Goal: Task Accomplishment & Management: Manage account settings

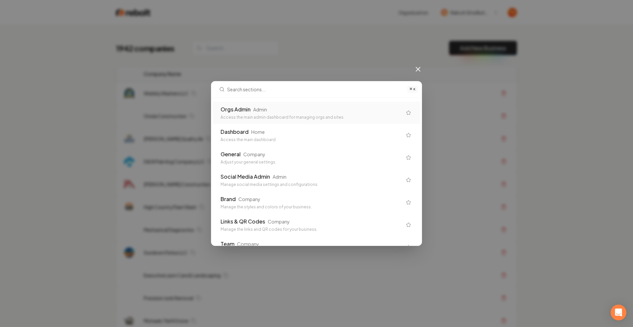
click at [337, 114] on div "Orgs Admin Admin Access the main admin dashboard for managing orgs and sites" at bounding box center [311, 113] width 181 height 15
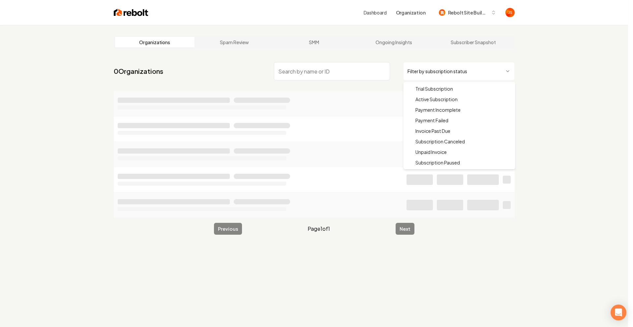
click at [337, 79] on html "Dashboard Organization Rebolt Site Builder Organizations Spam Review SMM Ongoin…" at bounding box center [316, 163] width 633 height 327
drag, startPoint x: 451, startPoint y: 99, endPoint x: 391, endPoint y: 83, distance: 62.4
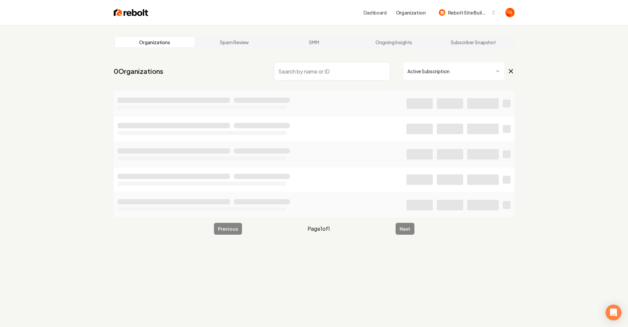
click at [337, 76] on input "search" at bounding box center [332, 71] width 116 height 18
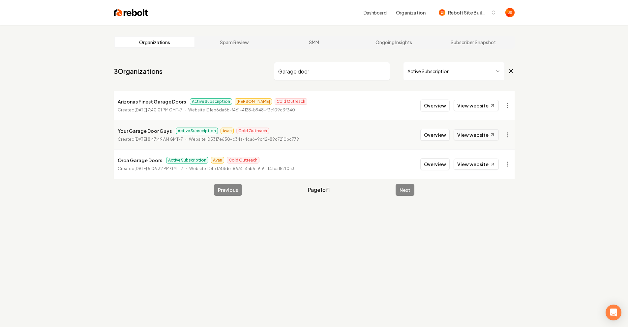
type input "Garage door"
click at [337, 135] on link "View website" at bounding box center [476, 134] width 45 height 11
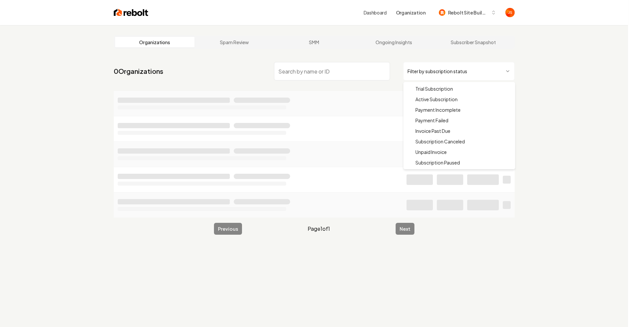
click at [423, 77] on html "Dashboard Organization Rebolt Site Builder Organizations Spam Review SMM Ongoin…" at bounding box center [316, 163] width 633 height 327
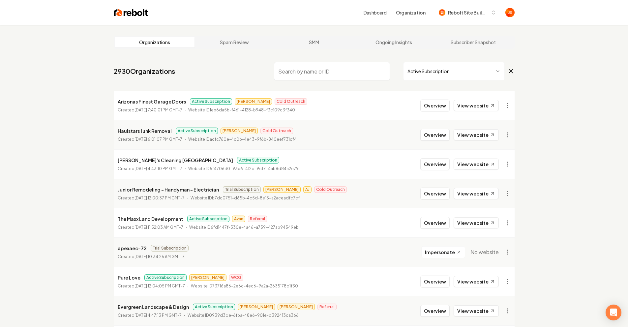
click at [340, 76] on input "search" at bounding box center [332, 71] width 116 height 18
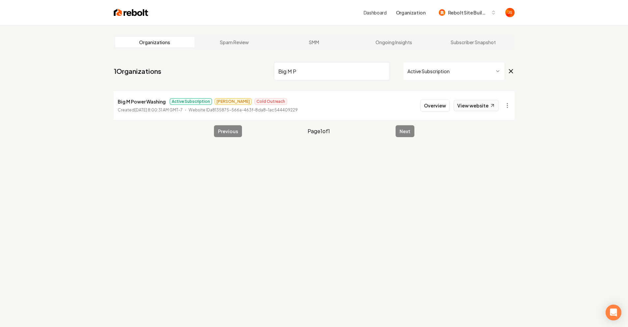
type input "Big M P"
click at [468, 104] on link "View website" at bounding box center [476, 105] width 45 height 11
click at [336, 70] on input "Big M P" at bounding box center [332, 71] width 116 height 18
click at [383, 72] on input "Big M P" at bounding box center [332, 71] width 116 height 18
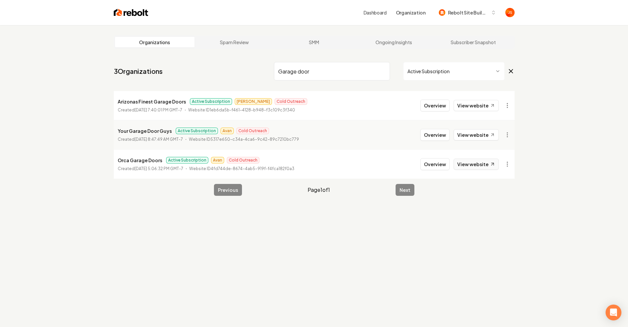
drag, startPoint x: 410, startPoint y: 148, endPoint x: 494, endPoint y: 162, distance: 85.2
click at [442, 167] on button "Overview" at bounding box center [434, 164] width 29 height 12
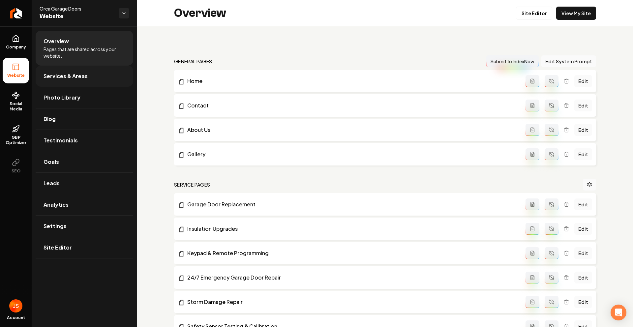
click at [90, 73] on link "Services & Areas" at bounding box center [85, 76] width 98 height 21
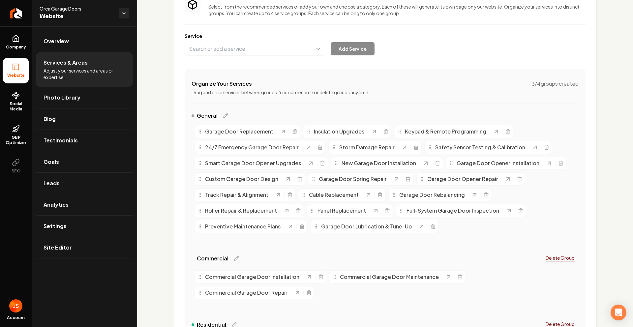
scroll to position [61, 0]
click at [474, 237] on div "General Garage Door Replacement Insulation Upgrades Keypad & Remote Programming…" at bounding box center [385, 181] width 387 height 140
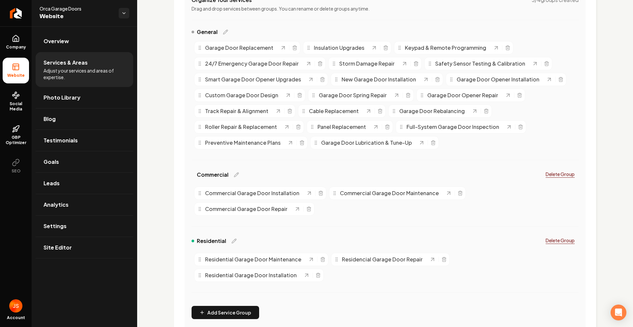
scroll to position [185, 0]
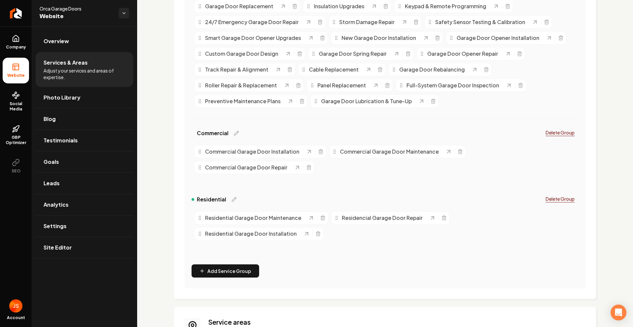
click at [407, 236] on div "Residential Garage Door Maintenance Residencial Garage Door Repair Residential …" at bounding box center [385, 226] width 387 height 34
click at [438, 218] on div "Main content area" at bounding box center [437, 218] width 17 height 7
click at [442, 218] on icon "Main content area" at bounding box center [444, 217] width 5 height 5
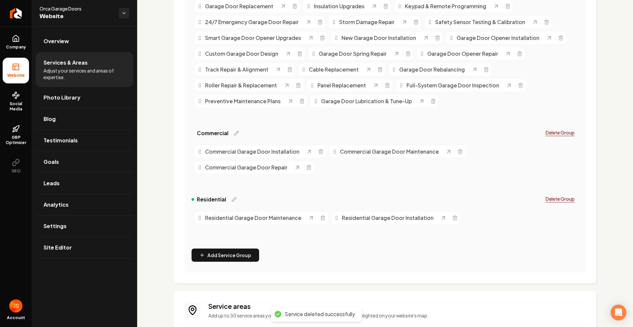
scroll to position [0, 0]
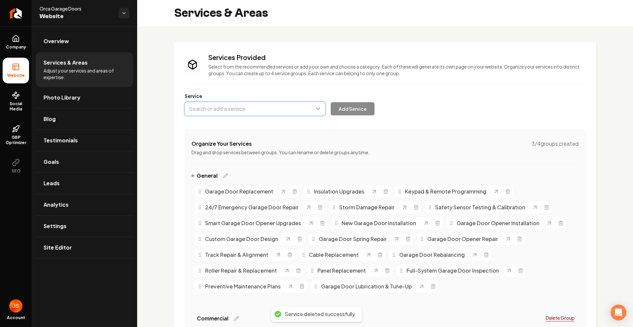
click at [239, 110] on button "Main content area" at bounding box center [255, 109] width 141 height 14
type input "r"
type input "Residential Garage Door Repair"
click at [345, 112] on button "Add Service" at bounding box center [353, 108] width 44 height 13
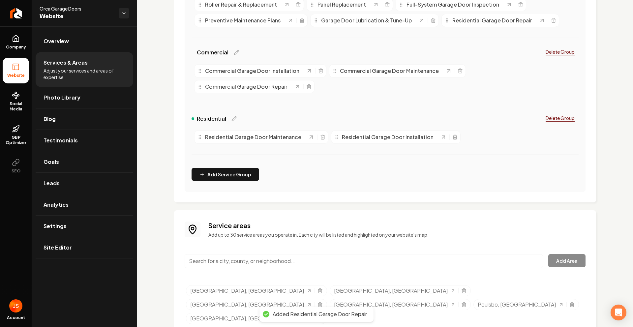
scroll to position [266, 0]
drag, startPoint x: 469, startPoint y: 23, endPoint x: 487, endPoint y: 144, distance: 123.0
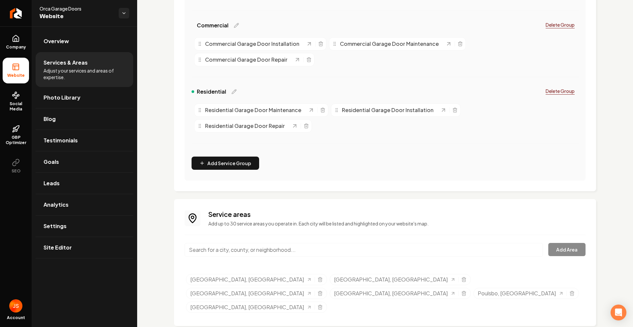
scroll to position [294, 0]
click at [19, 49] on span "Company" at bounding box center [15, 47] width 25 height 5
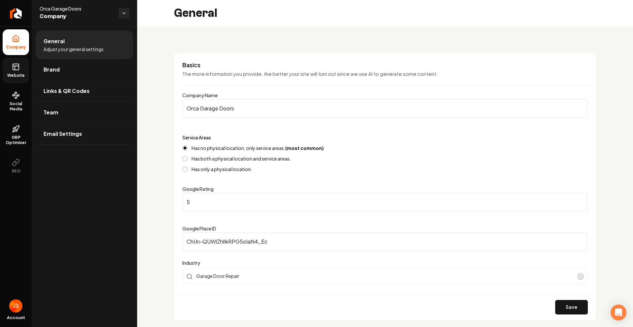
click at [14, 66] on icon at bounding box center [16, 66] width 6 height 0
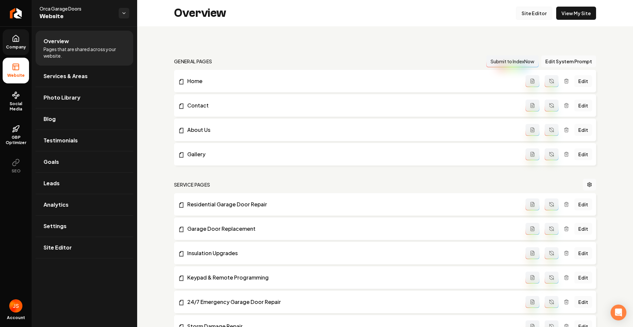
click at [522, 16] on link "Site Editor" at bounding box center [534, 13] width 36 height 13
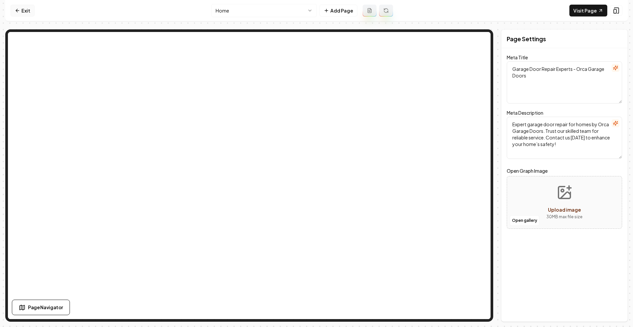
click at [14, 8] on link "Exit" at bounding box center [23, 11] width 24 height 12
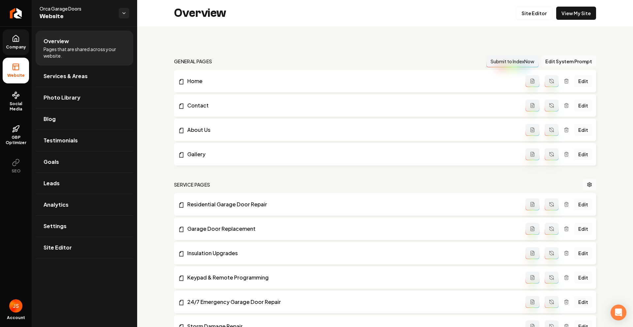
click at [17, 46] on span "Company" at bounding box center [15, 47] width 25 height 5
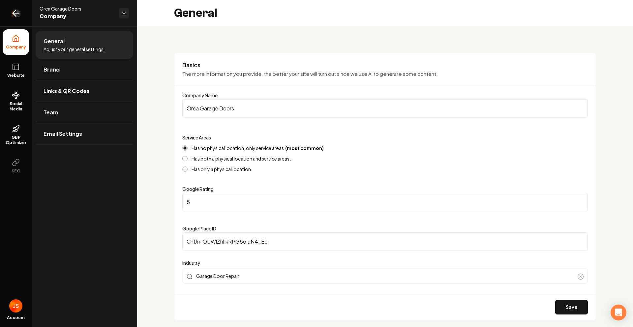
click at [18, 14] on icon "Return to dashboard" at bounding box center [16, 13] width 11 height 11
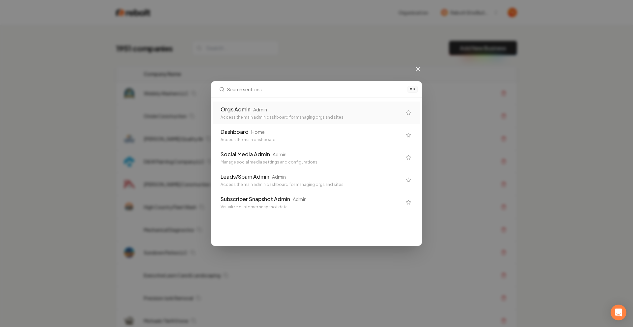
click at [325, 105] on div "Orgs Admin Admin Access the main admin dashboard for managing orgs and sites" at bounding box center [317, 113] width 208 height 22
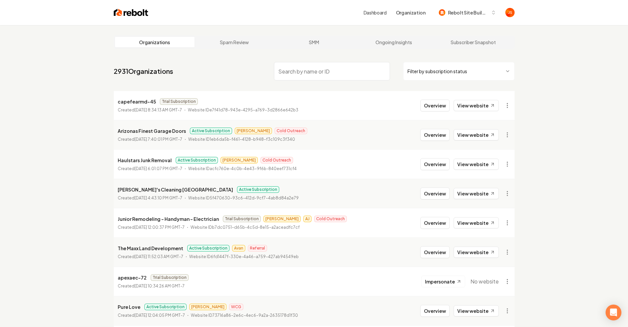
click at [455, 19] on div "Dashboard Organization Rebolt Site Builder" at bounding box center [314, 12] width 422 height 25
click at [459, 13] on span "Rebolt Site Builder" at bounding box center [468, 12] width 40 height 7
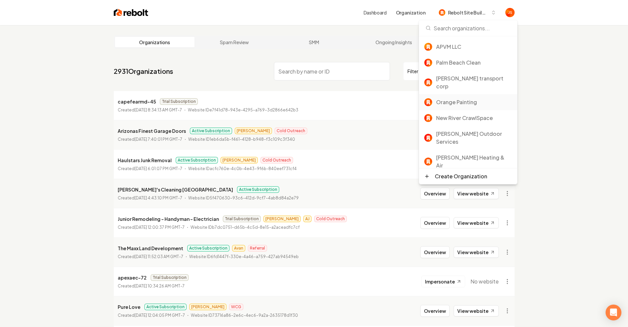
scroll to position [190, 0]
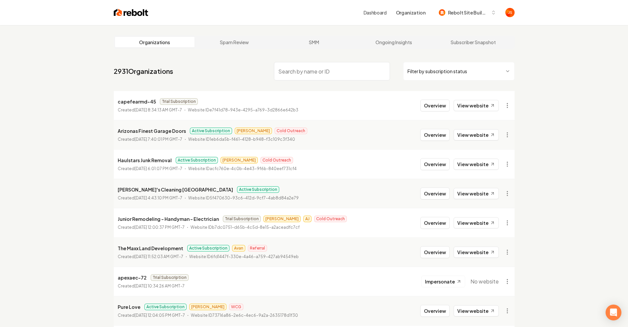
click at [443, 82] on nav "2931 Organizations Filter by subscription status" at bounding box center [314, 73] width 401 height 29
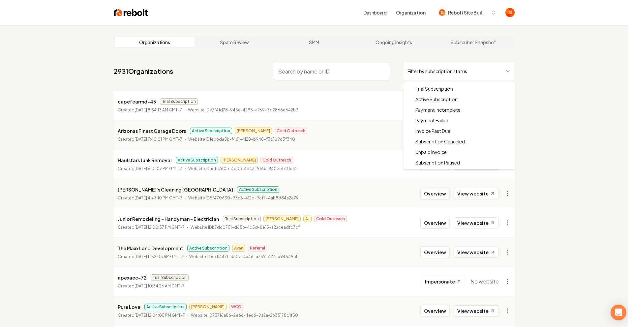
click at [443, 75] on html "Dashboard Organization Rebolt Site Builder Organizations Spam Review SMM Ongoin…" at bounding box center [316, 163] width 633 height 327
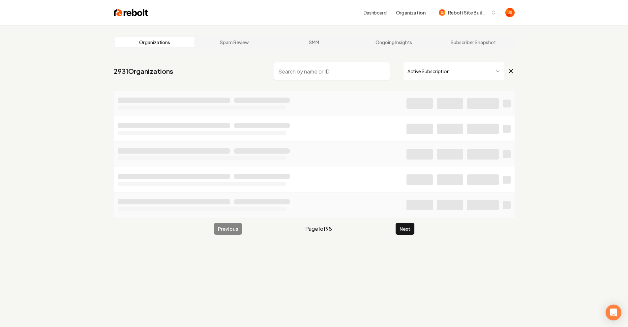
click at [370, 64] on input "search" at bounding box center [332, 71] width 116 height 18
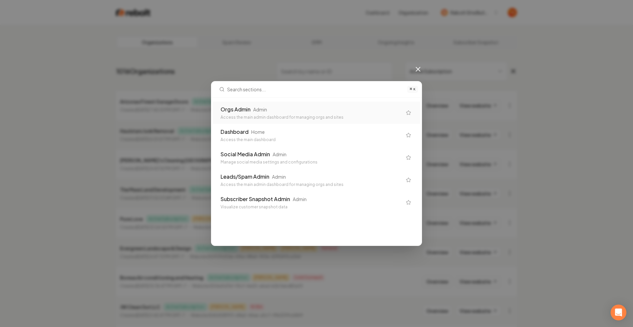
click at [283, 64] on div "⌘ K Orgs Admin Admin Access the main admin dashboard for managing orgs and site…" at bounding box center [316, 163] width 633 height 327
click at [295, 67] on div "⌘ K Orgs Admin Admin Access the main admin dashboard for managing orgs and site…" at bounding box center [316, 163] width 633 height 327
click at [420, 67] on icon at bounding box center [418, 69] width 4 height 4
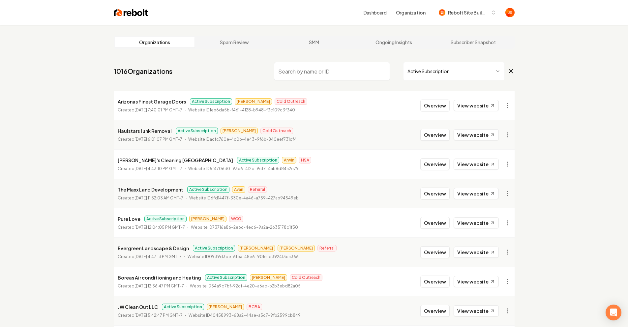
click at [344, 72] on input "search" at bounding box center [332, 71] width 116 height 18
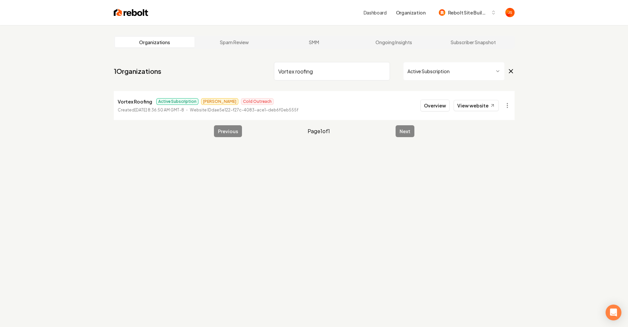
type input "Vortex roofing"
click at [475, 106] on link "View website" at bounding box center [476, 105] width 45 height 11
click at [473, 14] on span "Rebolt Site Builder" at bounding box center [468, 12] width 40 height 7
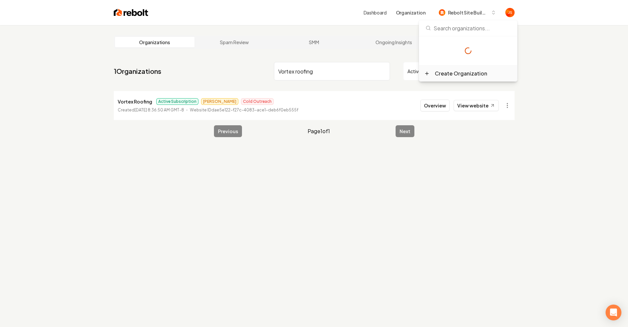
click at [444, 77] on div "Create Organization" at bounding box center [468, 74] width 98 height 16
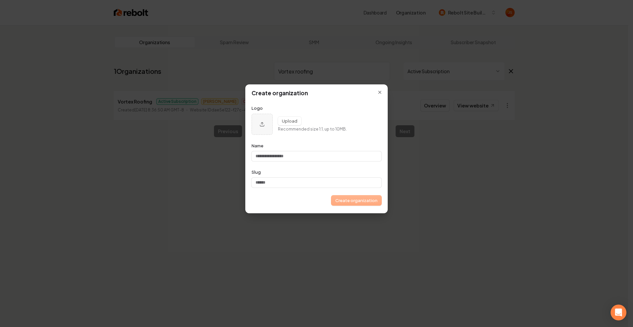
click at [381, 86] on div "Create organization Logo Upload Recommended size 1:1, up to 10MB. Name Slug Cre…" at bounding box center [316, 148] width 143 height 129
click at [379, 89] on button "Close modal" at bounding box center [379, 92] width 11 height 11
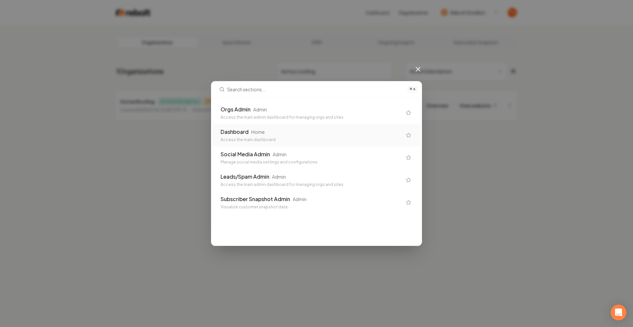
click at [239, 137] on div "Dashboard Home Access the main dashboard" at bounding box center [311, 135] width 181 height 15
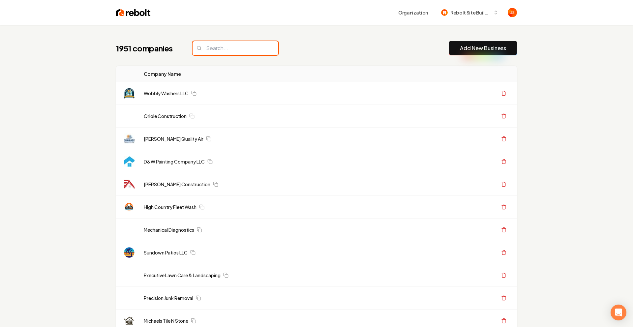
click at [242, 52] on input "search" at bounding box center [236, 48] width 86 height 14
click at [239, 50] on input "search" at bounding box center [236, 48] width 86 height 14
paste input "Native Roofing and Construction"
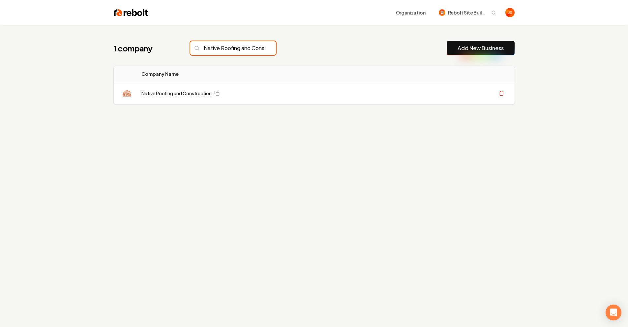
scroll to position [0, 31]
type input "Native Roofing and Construction"
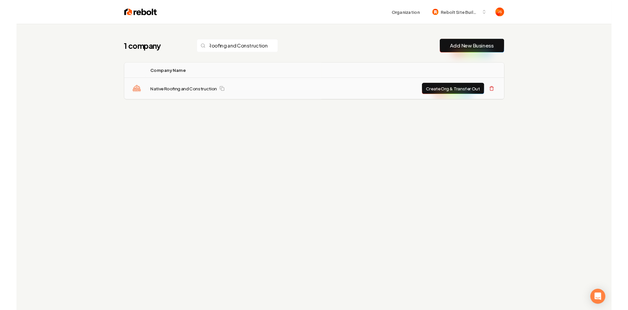
scroll to position [0, 0]
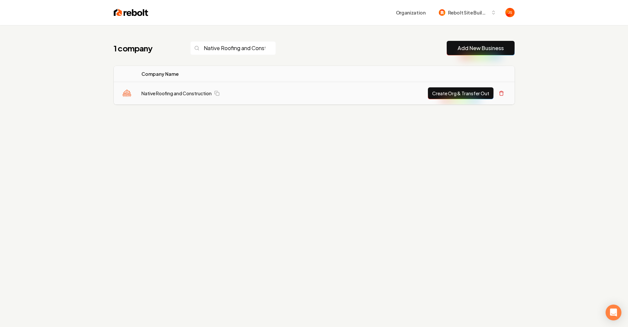
click at [449, 92] on button "Create Org & Transfer Out" at bounding box center [461, 93] width 66 height 12
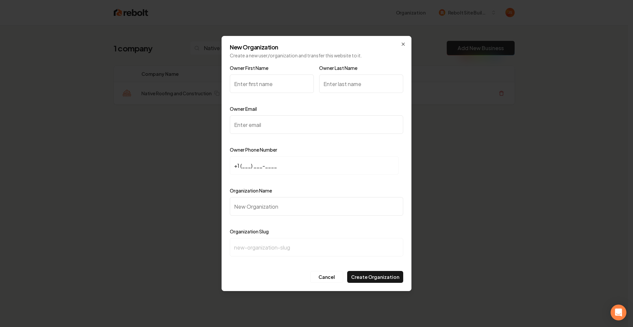
click at [270, 87] on input "Owner First Name" at bounding box center [272, 84] width 84 height 18
type input "Noah"
click at [338, 82] on input "Owner Last Name" at bounding box center [361, 84] width 84 height 18
paste input "Bowden"
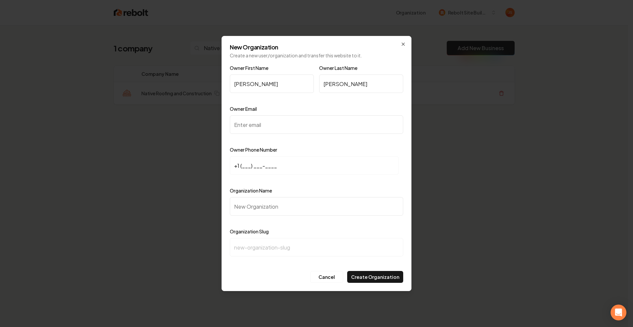
type input "Bowden"
click at [284, 123] on input "Owner Email" at bounding box center [316, 124] width 173 height 18
paste input "Noahblaine05@gmail.com"
type input "Noahblaine05@gmail.com"
click at [245, 163] on input "+1 (___) ___-____" at bounding box center [314, 165] width 169 height 18
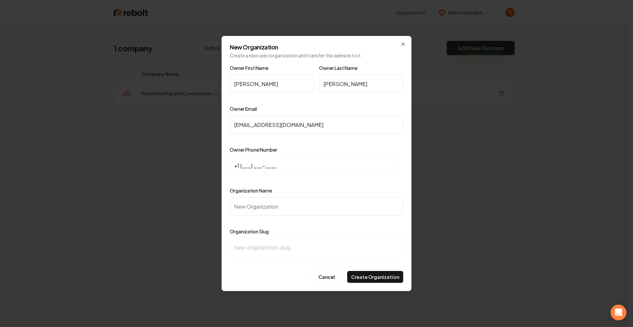
click at [244, 166] on input "+1 (___) ___-____" at bounding box center [314, 165] width 169 height 18
click at [243, 166] on input "+1 (___) ___-____" at bounding box center [314, 165] width 169 height 18
click at [305, 124] on input "Noahblaine05@gmail.com" at bounding box center [316, 124] width 173 height 18
drag, startPoint x: 305, startPoint y: 124, endPoint x: 214, endPoint y: 121, distance: 90.4
click at [214, 121] on body "Organization Rebolt Site Builder 1 company Native Roofing and Construction Add …" at bounding box center [314, 163] width 628 height 327
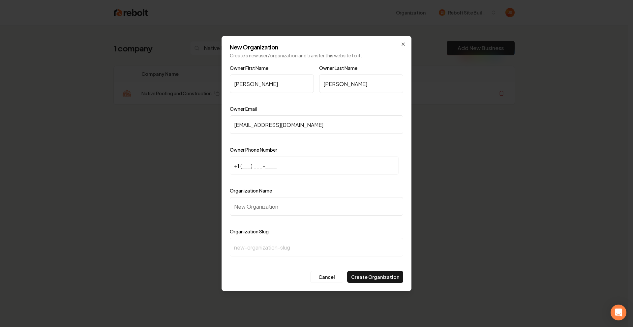
click at [251, 126] on input "Noahblaine05@gmail.com" at bounding box center [316, 124] width 173 height 18
click at [282, 145] on div "Owner First Name Noah Owner Last Name Bowden Owner Email Noahblaine05@gmail.com…" at bounding box center [316, 166] width 173 height 204
click at [243, 167] on input "+1 (___) ___-____" at bounding box center [314, 165] width 169 height 18
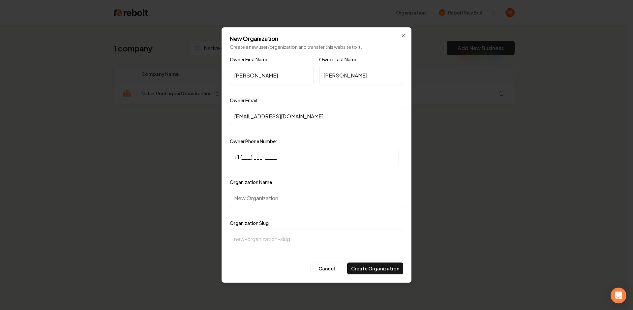
paste input "913) 701-0272"
type input "+1 (913) 701-0272"
click at [253, 192] on input "Organization Name" at bounding box center [316, 198] width 173 height 18
click at [252, 198] on input "Organization Name" at bounding box center [316, 198] width 173 height 18
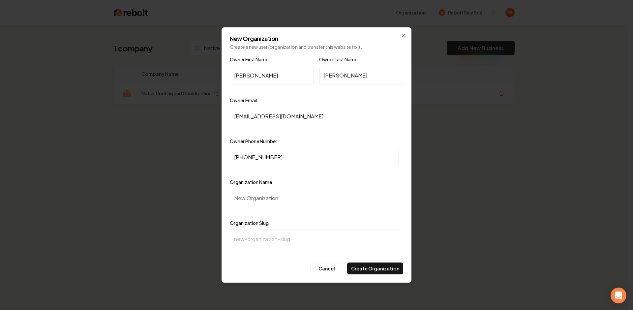
type input "N"
type input "n"
type input "Na"
type input "na"
type input "Nat"
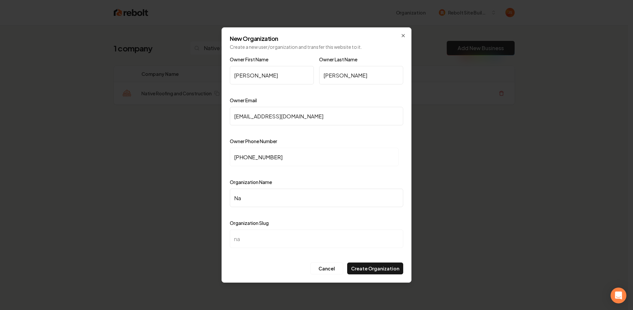
type input "nat"
type input "Nati"
type input "nati"
type input "Nativ"
type input "nativ"
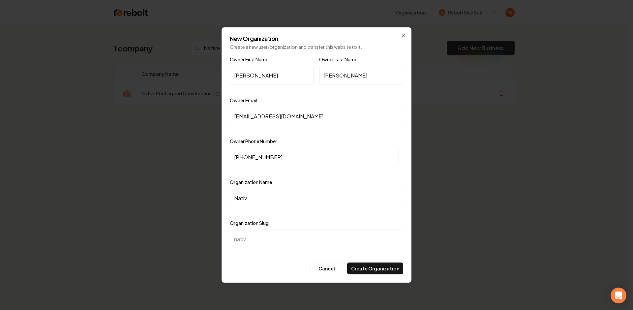
type input "Native"
type input "native"
type input "Native r"
type input "native-r"
type input "Native ro"
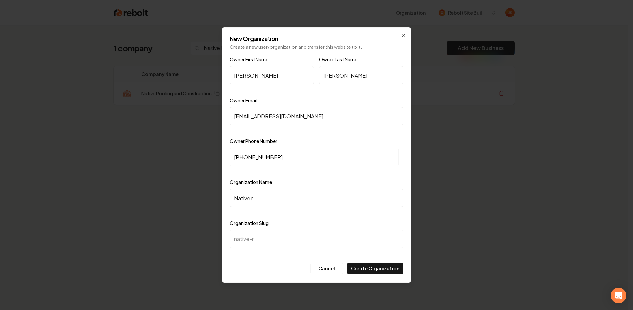
type input "native-ro"
type input "Native roo"
type input "native-roo"
type input "Native roof"
type input "native-roof"
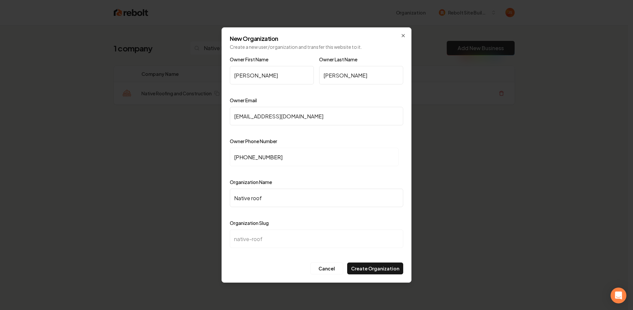
type input "Native roofi"
type input "native-roofi"
type input "Native roofin"
type input "native-roofin"
type input "Native roofing"
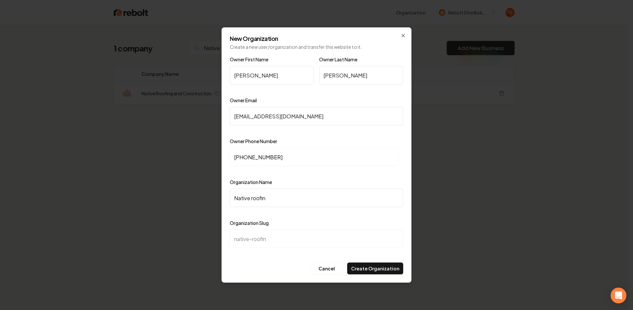
type input "native-roofing"
type input "Native roofing a"
type input "native-roofing-a"
type input "Native roofing an"
type input "native-roofing-an"
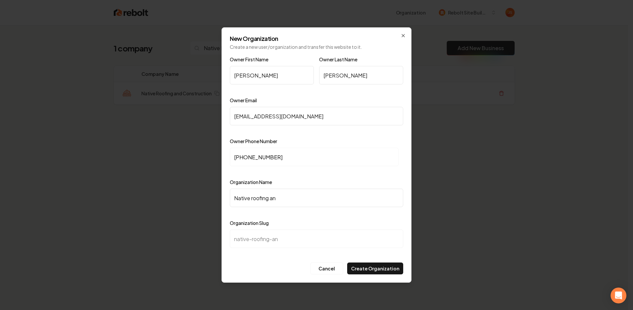
type input "Native roofing and"
type input "native-roofing-and"
type input "Native roofing an"
type input "native-roofing-an"
type input "Native roofing a"
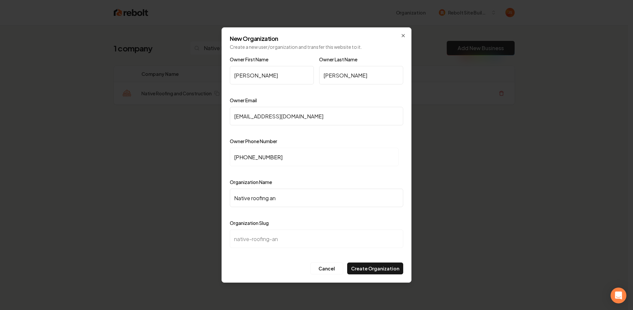
type input "native-roofing-a"
type input "Native roofing"
type input "native-roofing"
type input "Native roofin"
type input "native-roofin"
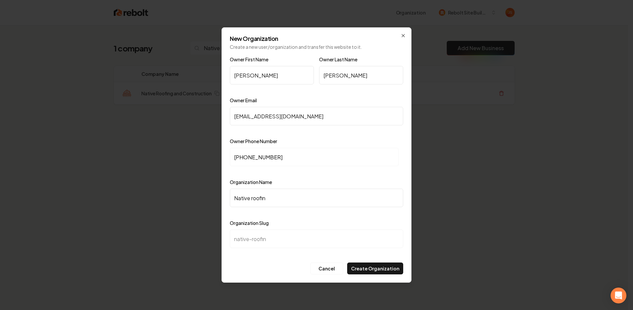
type input "Native roofi"
type input "native-roofi"
type input "Native roof"
type input "native-roof"
type input "Native roo"
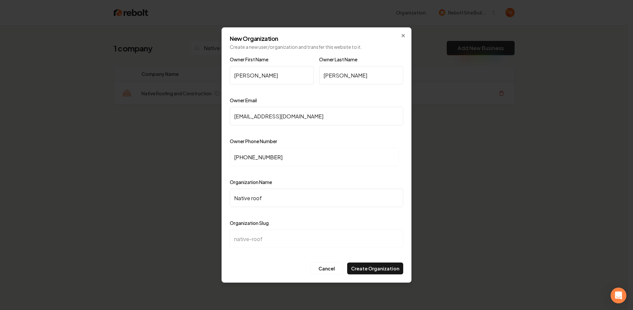
type input "native-roo"
type input "Native ro"
type input "native-ro"
type input "Native r"
type input "native-r"
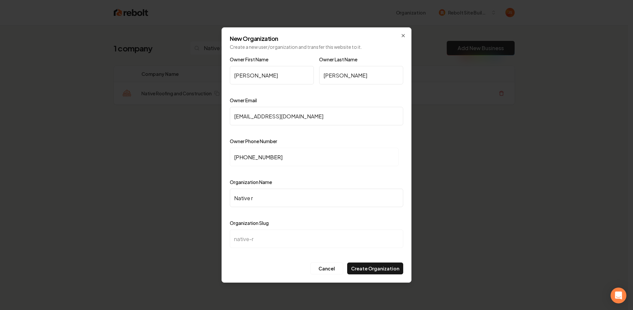
type input "Native"
type input "native"
type input "Native R"
type input "native-r"
type input "Native Ro"
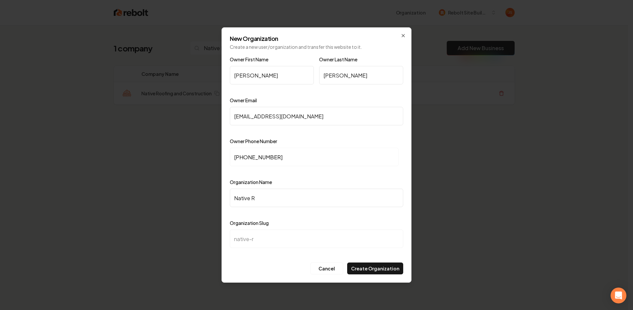
type input "native-ro"
type input "Native Roo"
type input "native-roo"
type input "Native Roof"
type input "native-roof"
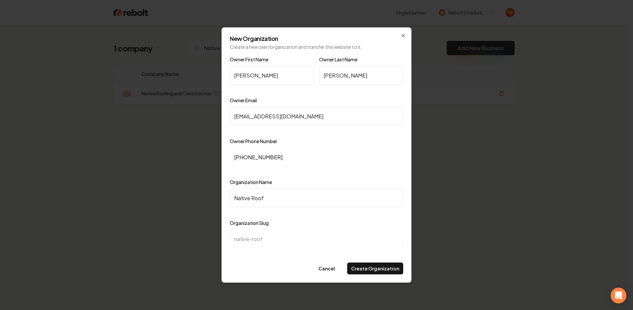
type input "Native Roofi"
type input "native-roofi"
type input "Native Roofin"
type input "native-roofin"
type input "Native Roofing"
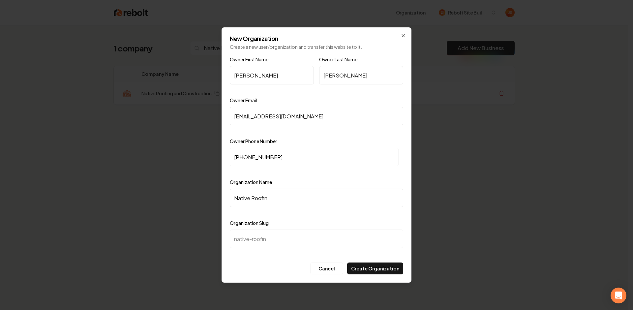
type input "native-roofing"
type input "Native Roofing a"
type input "native-roofing-a"
type input "Native Roofing an"
type input "native-roofing-an"
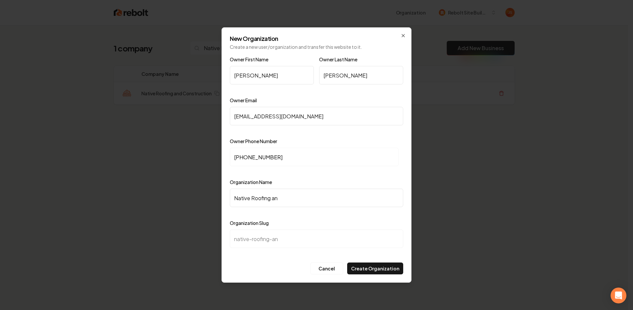
type input "Native Roofing and"
type input "native-roofing-and"
type input "Native Roofing and C"
type input "native-roofing-and-c"
type input "Native Roofing and Co"
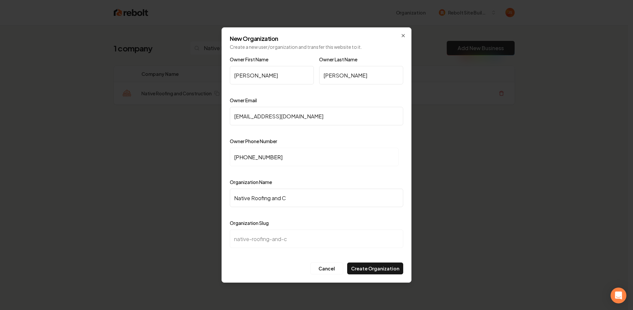
type input "native-roofing-and-co"
type input "Native Roofing and Con"
type input "native-roofing-and-con"
type input "Native Roofing and Cons"
type input "native-roofing-and-cons"
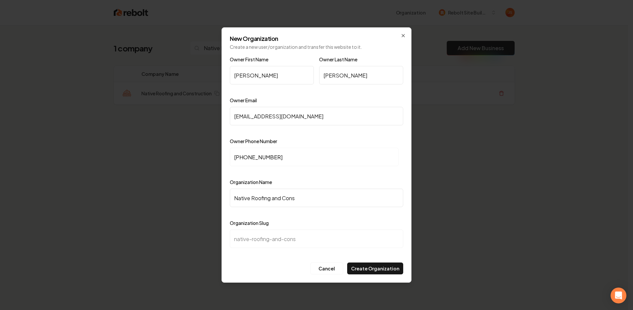
type input "Native Roofing and Const"
type input "native-roofing-and-const"
type input "Native Roofing and Constr"
type input "native-roofing-and-constr"
type input "Native Roofing and Constru"
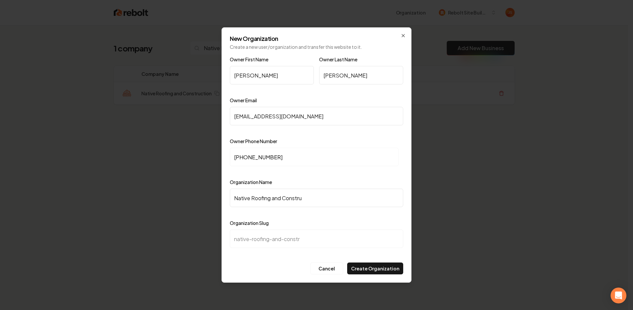
type input "native-roofing-and-constru"
type input "Native Roofing and Construc"
type input "native-roofing-and-construc"
type input "Native Roofing and Construct"
type input "native-roofing-and-construct"
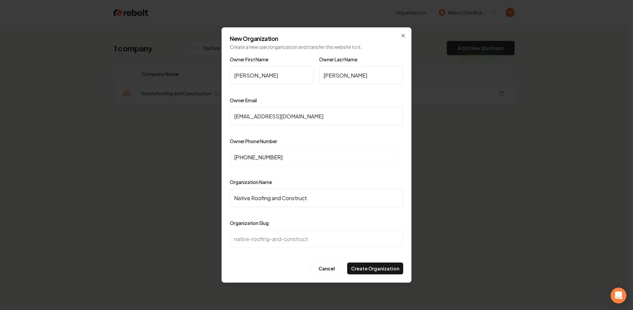
type input "Native Roofing and Constructi"
type input "native-roofing-and-constructi"
type input "Native Roofing and Constructio"
type input "native-roofing-and-constructio"
type input "Native Roofing and Construction"
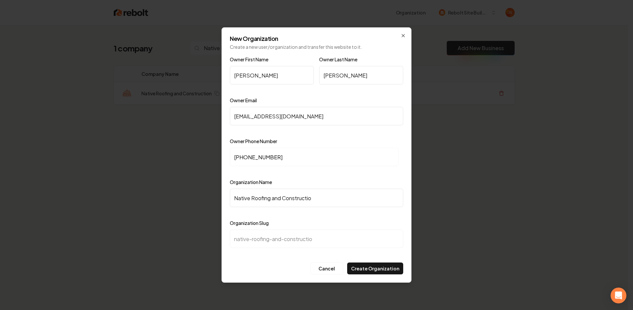
type input "native-roofing-and-construction"
type input "Native Roofing and Construction"
click at [371, 270] on button "Create Organization" at bounding box center [375, 268] width 56 height 12
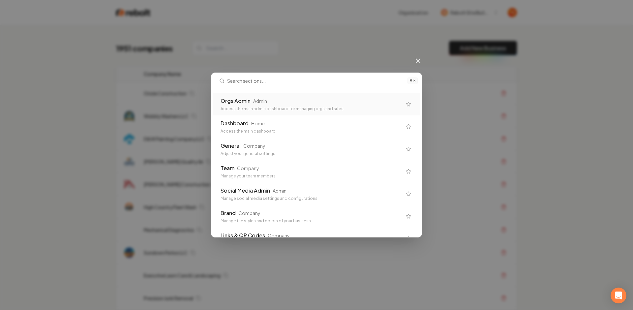
click at [299, 113] on div "Orgs Admin Admin Access the main admin dashboard for managing orgs and sites" at bounding box center [317, 104] width 208 height 22
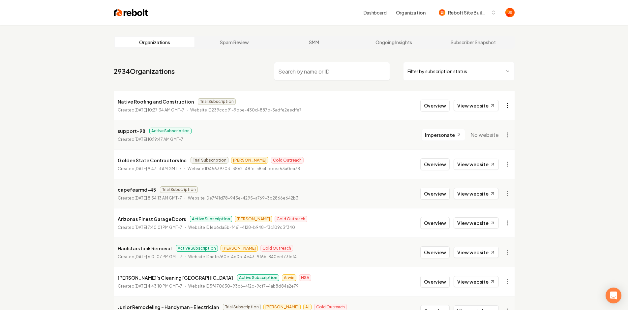
click at [505, 105] on html "Dashboard Organization Rebolt Site Builder Organizations Spam Review SMM Ongoin…" at bounding box center [314, 155] width 628 height 310
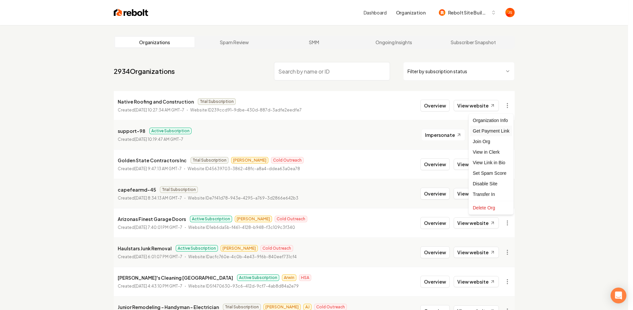
click at [493, 132] on div "Get Payment Link" at bounding box center [491, 131] width 42 height 11
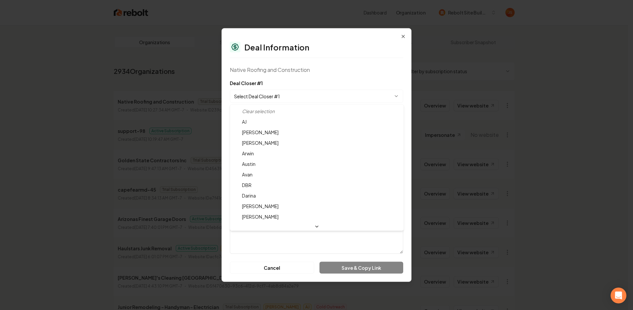
click at [269, 93] on body "Dashboard Organization Rebolt Site Builder Organizations Spam Review SMM Ongoin…" at bounding box center [314, 155] width 628 height 310
select select "**********"
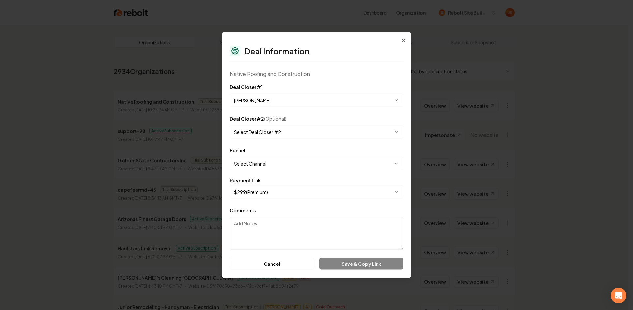
drag, startPoint x: 282, startPoint y: 156, endPoint x: 272, endPoint y: 160, distance: 10.3
click at [282, 156] on div "**********" at bounding box center [316, 158] width 173 height 24
click at [270, 161] on body "Dashboard Organization Rebolt Site Builder Organizations Spam Review SMM Ongoin…" at bounding box center [314, 155] width 628 height 310
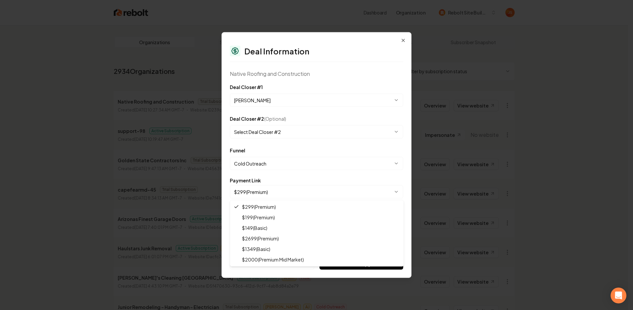
click at [265, 185] on body "Dashboard Organization Rebolt Site Builder Organizations Spam Review SMM Ongoin…" at bounding box center [314, 155] width 628 height 310
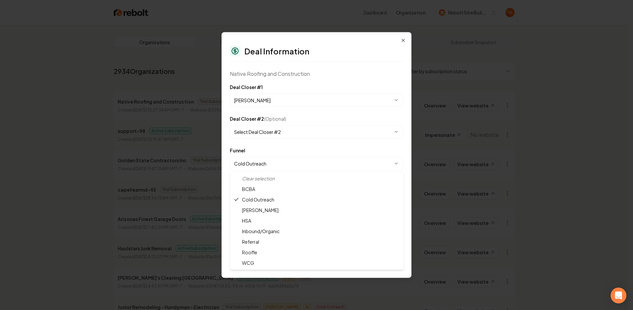
click at [263, 166] on body "Dashboard Organization Rebolt Site Builder Organizations Spam Review SMM Ongoin…" at bounding box center [314, 155] width 628 height 310
select select "**********"
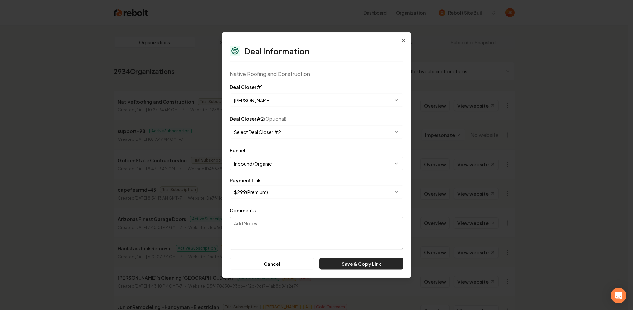
click at [357, 264] on button "Save & Copy Link" at bounding box center [362, 264] width 84 height 12
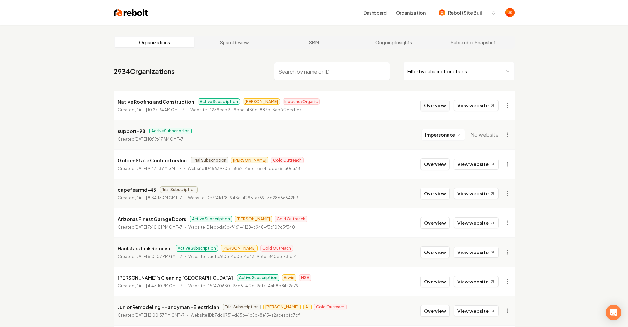
click at [431, 102] on button "Overview" at bounding box center [434, 106] width 29 height 12
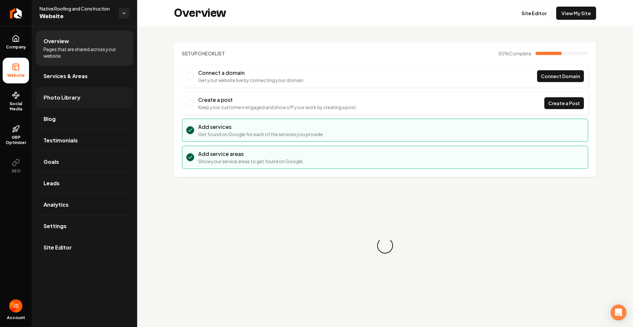
click at [52, 94] on span "Photo Library" at bounding box center [62, 98] width 37 height 8
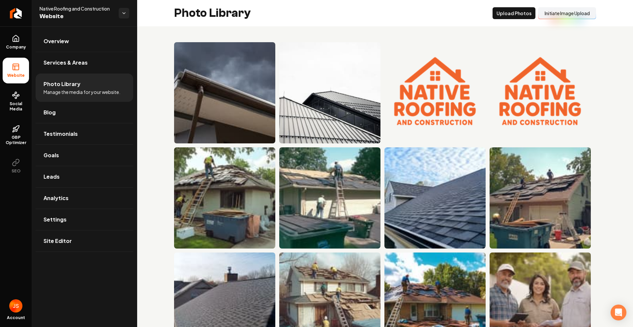
click at [561, 17] on button "Initiate Image Upload" at bounding box center [567, 13] width 58 height 12
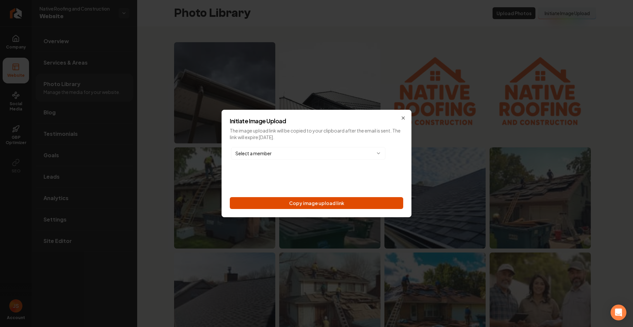
click at [340, 197] on button "Copy image upload link" at bounding box center [316, 203] width 173 height 12
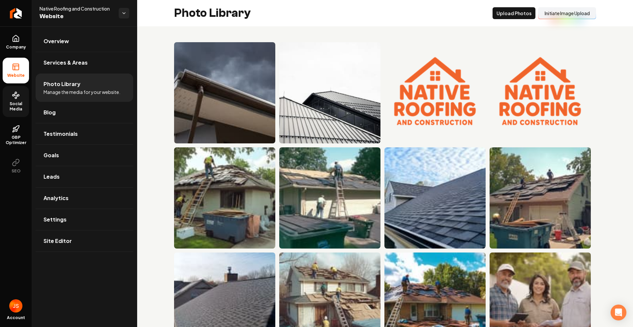
click at [16, 93] on icon at bounding box center [16, 95] width 8 height 8
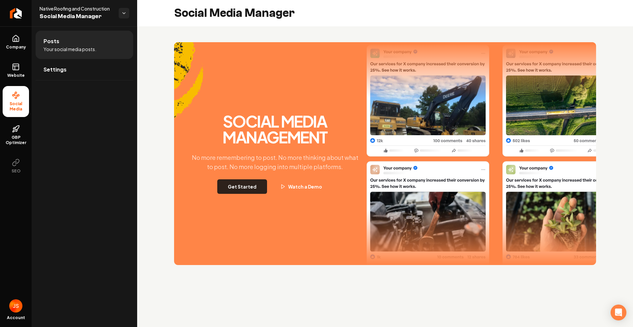
click at [248, 187] on button "Get Started" at bounding box center [242, 186] width 50 height 15
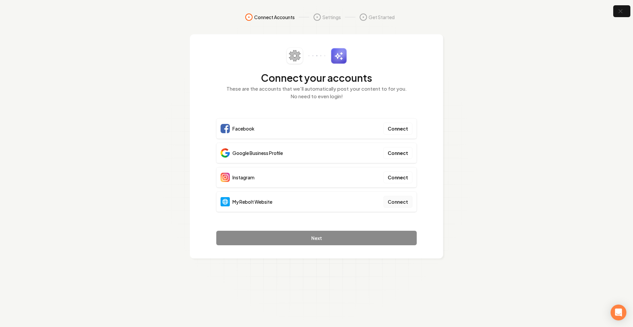
click at [402, 197] on button "Connect" at bounding box center [397, 202] width 29 height 12
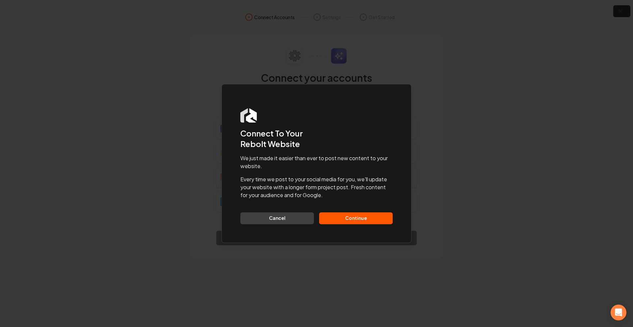
click at [357, 214] on button "Continue" at bounding box center [356, 218] width 74 height 12
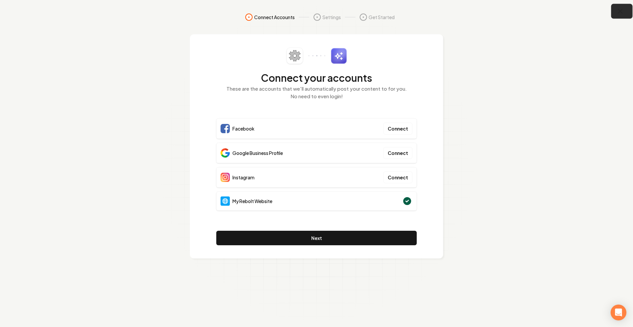
click at [619, 8] on icon "button" at bounding box center [620, 11] width 8 height 8
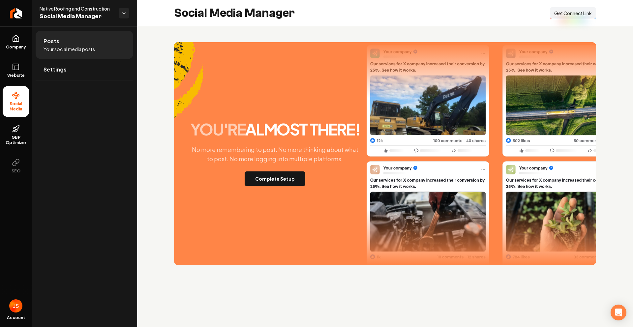
click at [585, 16] on span "Get Connect Link" at bounding box center [573, 13] width 38 height 7
click at [16, 66] on icon at bounding box center [16, 66] width 6 height 0
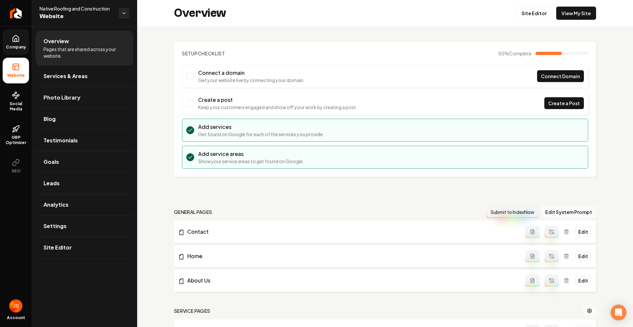
click at [25, 50] on link "Company" at bounding box center [16, 42] width 26 height 26
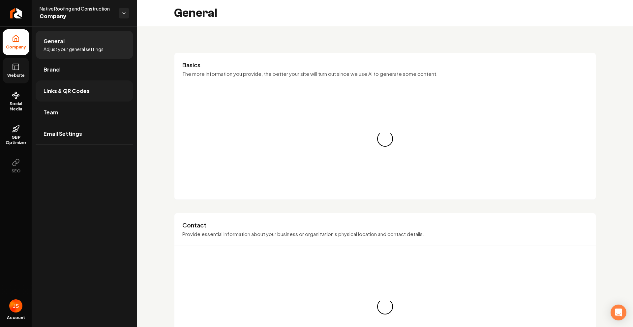
click at [72, 98] on link "Links & QR Codes" at bounding box center [85, 90] width 98 height 21
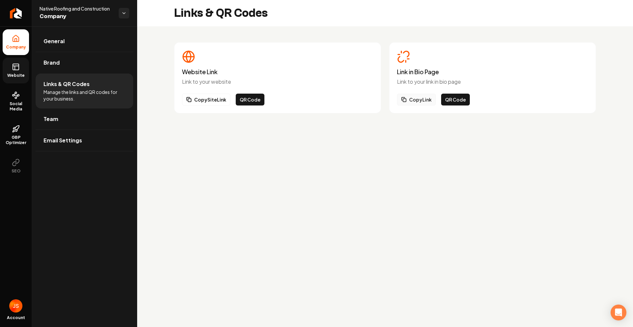
click at [402, 97] on icon "Main content area" at bounding box center [403, 99] width 5 height 5
click at [459, 99] on button "QR Code" at bounding box center [455, 100] width 29 height 12
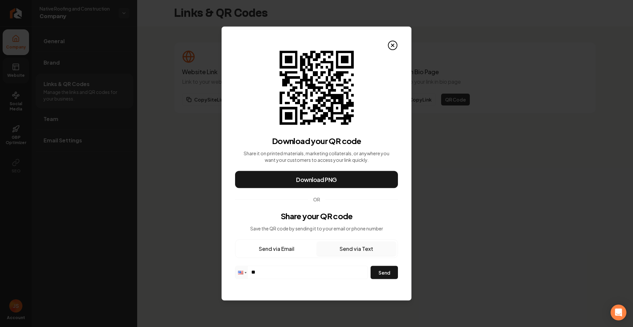
click at [334, 250] on button "Send via Text" at bounding box center [357, 249] width 80 height 15
click at [279, 259] on div "Send via Email Send via Text Phone ** Send" at bounding box center [316, 260] width 163 height 40
click at [278, 254] on button "Send via Email" at bounding box center [277, 249] width 80 height 15
click at [270, 268] on input "email" at bounding box center [301, 272] width 133 height 13
paste input "[US_STATE][GEOGRAPHIC_DATA], [US_STATE] [GEOGRAPHIC_DATA], [US_STATE] [US_STATE…"
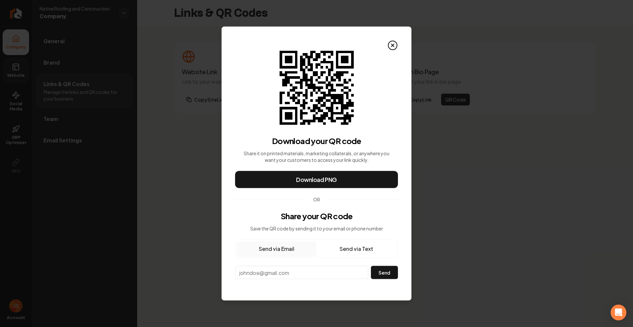
type input "[US_STATE][GEOGRAPHIC_DATA], [US_STATE] [GEOGRAPHIC_DATA], [US_STATE] [US_STATE…"
paste input "[EMAIL_ADDRESS][DOMAIN_NAME]"
type input "[EMAIL_ADDRESS][DOMAIN_NAME]"
click at [397, 283] on div "QR Code for Link in Bio Page Download your QR code Share it on printed material…" at bounding box center [317, 164] width 190 height 274
click at [391, 275] on button "Send" at bounding box center [384, 272] width 27 height 13
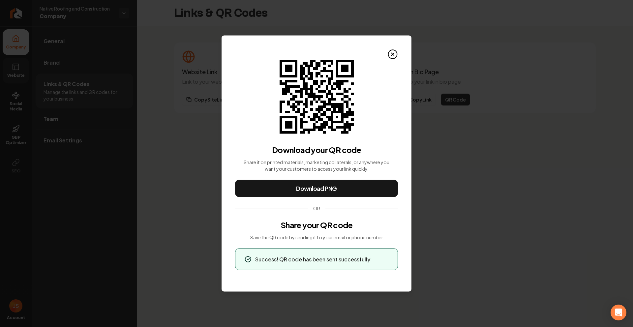
click at [391, 58] on circle at bounding box center [392, 54] width 9 height 9
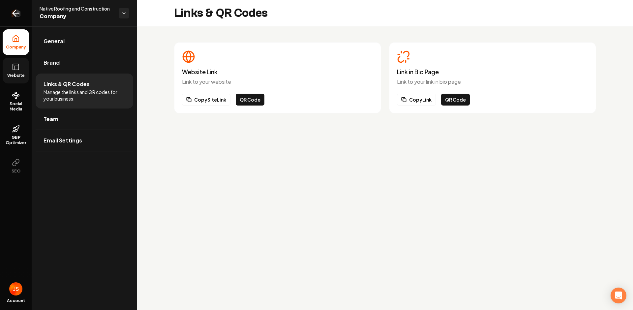
click at [2, 8] on link "Return to dashboard" at bounding box center [16, 13] width 32 height 26
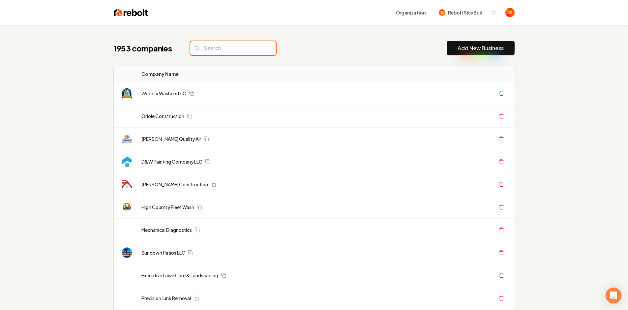
click at [234, 52] on input "search" at bounding box center [233, 48] width 86 height 14
click at [236, 51] on input "search" at bounding box center [233, 48] width 86 height 14
paste input "BrightHaul [US_STATE]"
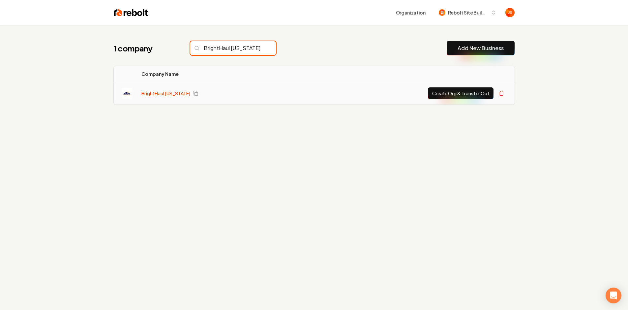
type input "BrightHaul [US_STATE]"
click at [159, 90] on td "BrightHaul [US_STATE]" at bounding box center [215, 93] width 159 height 23
click at [160, 91] on link "BrightHaul [US_STATE]" at bounding box center [165, 93] width 49 height 7
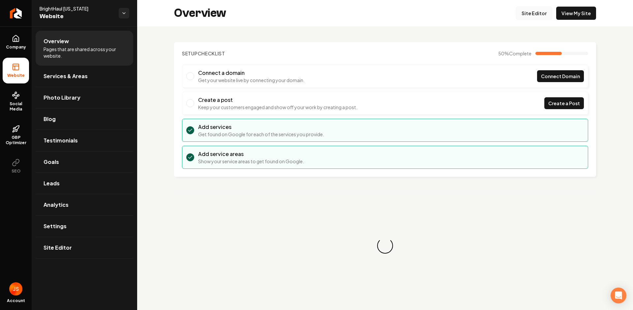
click at [528, 11] on link "Site Editor" at bounding box center [534, 13] width 36 height 13
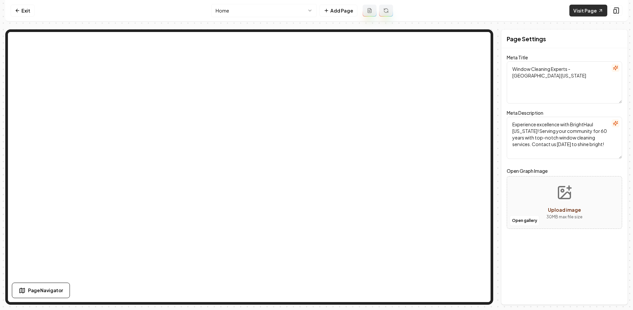
click at [576, 7] on link "Visit Page" at bounding box center [588, 11] width 38 height 12
click at [10, 9] on nav "Exit Home Add Page Visit Page" at bounding box center [316, 10] width 623 height 21
click at [18, 11] on icon at bounding box center [17, 11] width 3 height 0
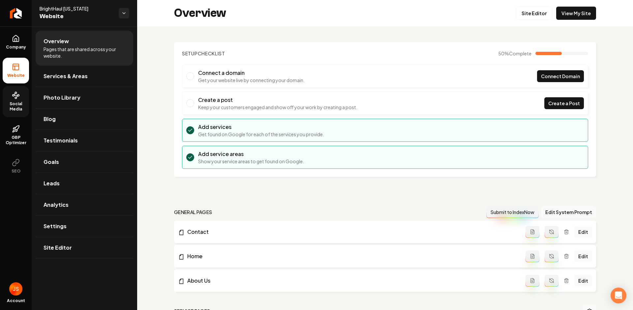
click at [13, 104] on span "Social Media" at bounding box center [16, 106] width 26 height 11
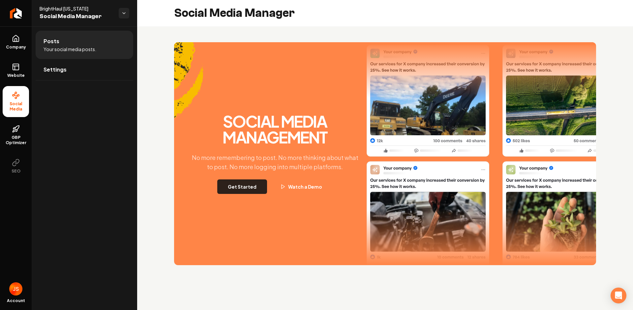
click at [236, 184] on button "Get Started" at bounding box center [242, 186] width 50 height 15
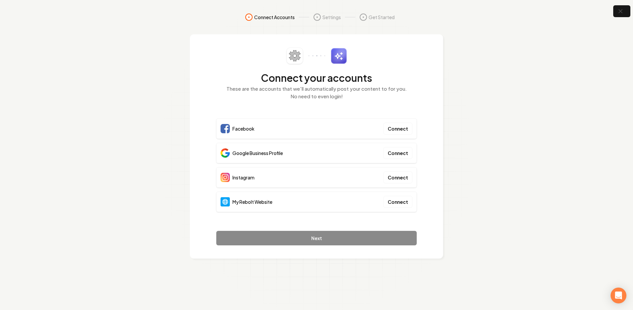
drag, startPoint x: 534, startPoint y: 56, endPoint x: 539, endPoint y: 52, distance: 6.8
click at [534, 56] on section "Connect Accounts Settings Get Started Connect your accounts These are the accou…" at bounding box center [316, 155] width 633 height 310
click at [478, 14] on section "Connect Accounts Settings Get Started Connect your accounts These are the accou…" at bounding box center [316, 155] width 633 height 310
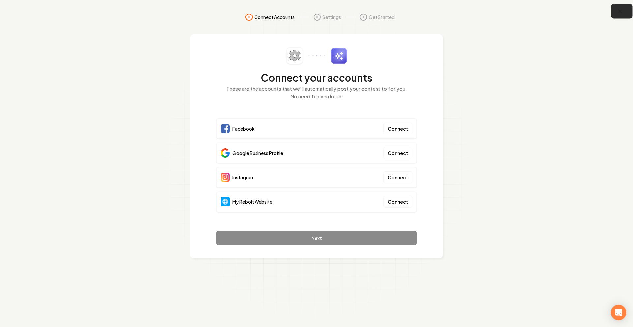
click at [618, 15] on icon "button" at bounding box center [620, 11] width 8 height 8
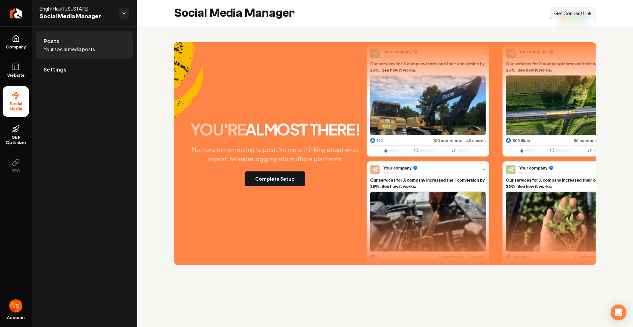
click at [597, 15] on div "Social Media Manager Connect Link Get Connect Link" at bounding box center [385, 13] width 496 height 26
click at [581, 17] on button "Connect Link Get Connect Link" at bounding box center [573, 13] width 46 height 12
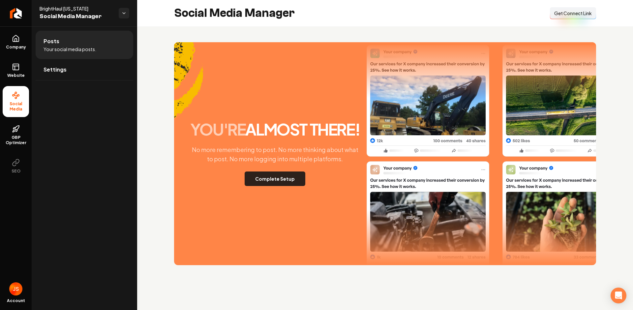
click at [258, 182] on button "Complete Setup" at bounding box center [275, 178] width 61 height 15
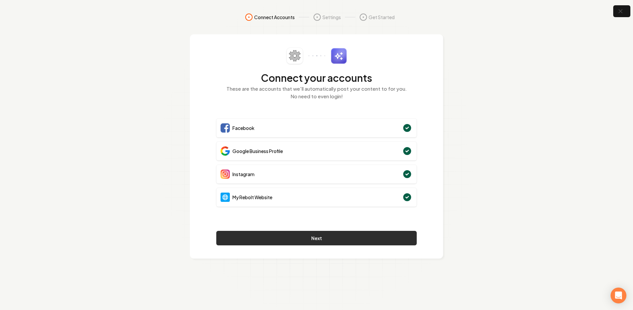
click at [323, 235] on button "Next" at bounding box center [316, 238] width 200 height 15
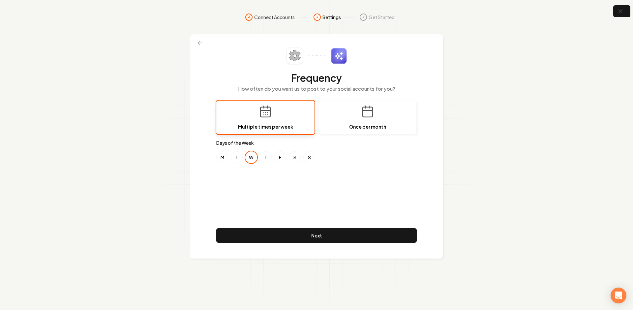
click at [155, 80] on section "Connect Accounts Settings Get Started Frequency How often do you want us to pos…" at bounding box center [316, 155] width 633 height 310
click at [225, 160] on button "M" at bounding box center [222, 157] width 12 height 12
drag, startPoint x: 282, startPoint y: 180, endPoint x: 285, endPoint y: 174, distance: 6.1
click at [285, 175] on div "Frequency How often do you want us to post to your social accounts for you? Mul…" at bounding box center [316, 146] width 200 height 198
click at [284, 158] on button "F" at bounding box center [280, 157] width 12 height 12
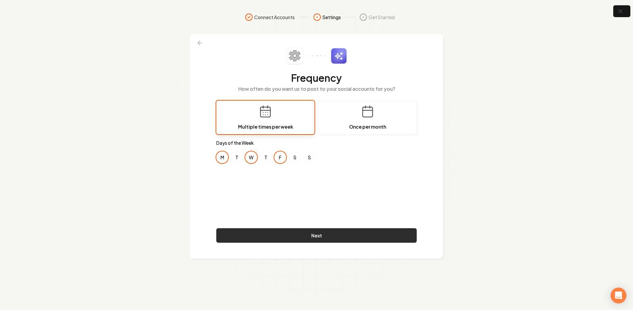
click at [291, 237] on button "Next" at bounding box center [316, 235] width 200 height 15
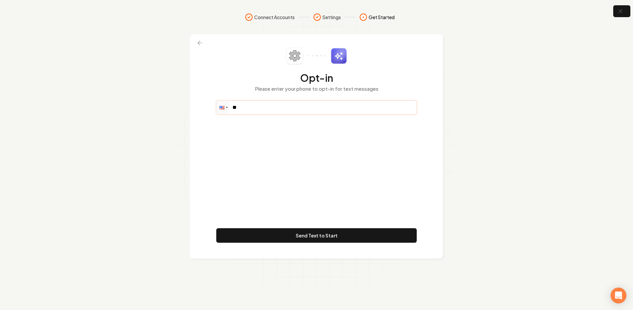
click at [265, 106] on input "**" at bounding box center [317, 107] width 200 height 13
click at [286, 104] on input "**" at bounding box center [317, 107] width 200 height 13
paste input "tel"
paste input "**********"
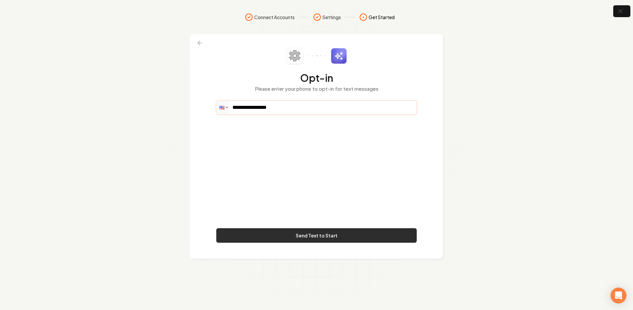
type input "**********"
click at [290, 237] on button "Send Text to Start" at bounding box center [316, 235] width 200 height 15
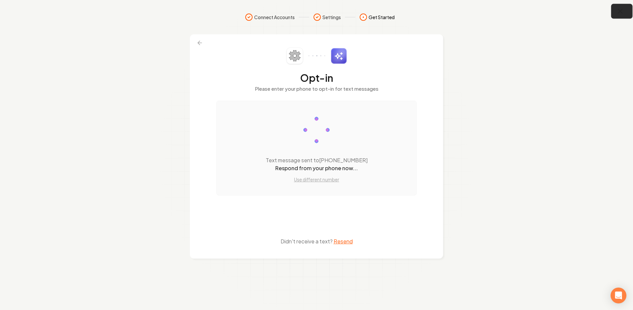
click at [622, 9] on icon "button" at bounding box center [620, 11] width 4 height 4
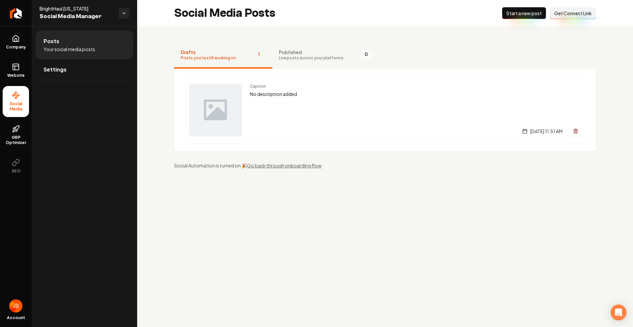
click at [561, 12] on span "Get Connect Link" at bounding box center [573, 13] width 38 height 7
click at [8, 75] on span "Website" at bounding box center [16, 75] width 23 height 5
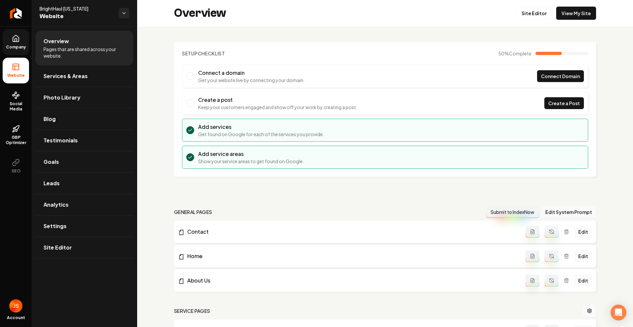
click at [16, 41] on icon at bounding box center [16, 39] width 8 height 8
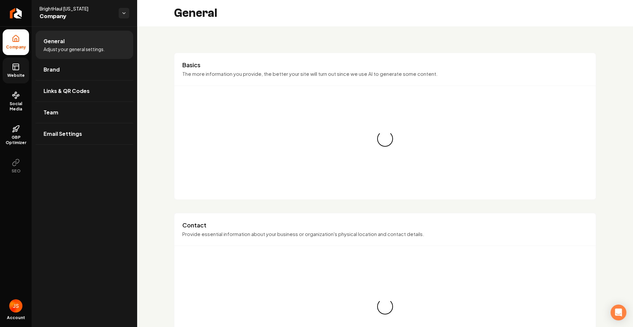
click at [14, 37] on icon at bounding box center [16, 39] width 8 height 8
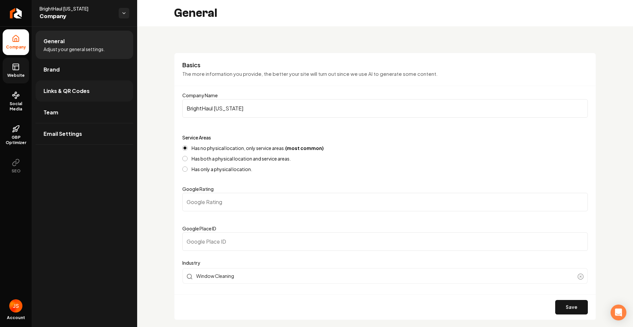
click at [60, 89] on span "Links & QR Codes" at bounding box center [67, 91] width 46 height 8
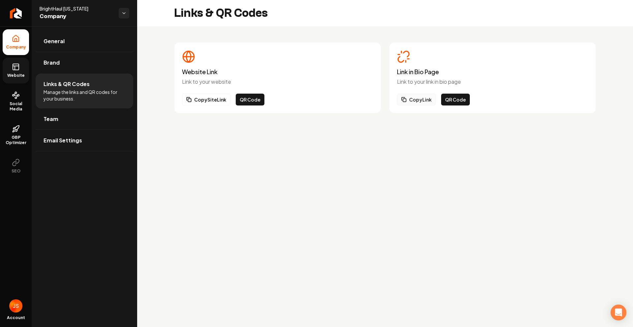
click at [421, 97] on button "Copy Link" at bounding box center [416, 100] width 39 height 12
click at [450, 101] on button "QR Code" at bounding box center [455, 100] width 29 height 12
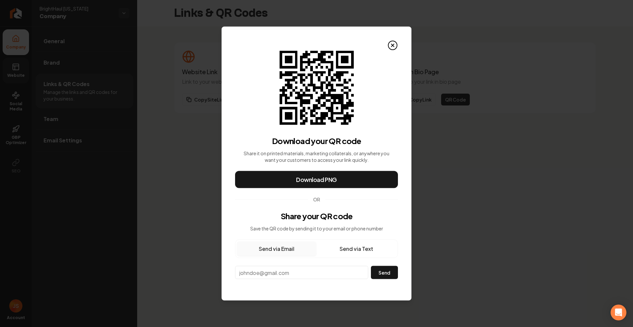
drag, startPoint x: 279, startPoint y: 284, endPoint x: 282, endPoint y: 274, distance: 10.0
click at [280, 283] on div "QR Code for Link in Bio Page Download your QR code Share it on printed material…" at bounding box center [317, 164] width 190 height 274
click at [282, 274] on input "email" at bounding box center [301, 272] width 133 height 13
paste input "[PERSON_NAME][EMAIL_ADDRESS][DOMAIN_NAME]"
type input "[PERSON_NAME][EMAIL_ADDRESS][DOMAIN_NAME]"
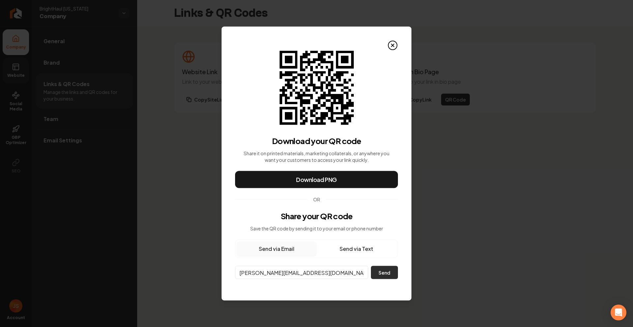
click at [383, 273] on button "Send" at bounding box center [384, 272] width 27 height 13
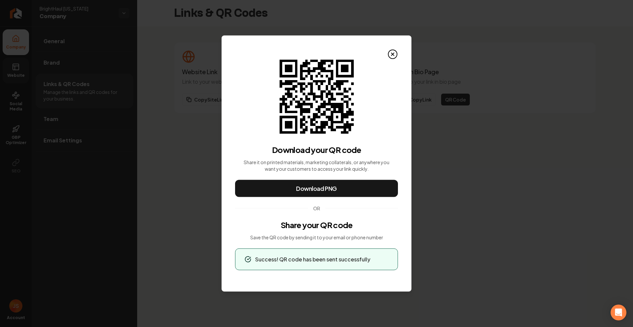
click at [397, 60] on div "Download your QR code Share it on printed materials, marketing collaterals, or …" at bounding box center [316, 165] width 163 height 211
click at [396, 53] on icon at bounding box center [392, 54] width 11 height 11
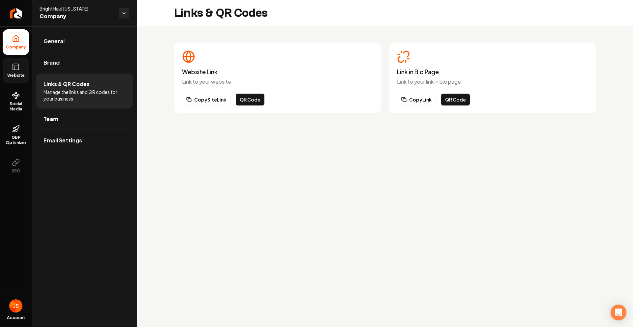
click at [19, 70] on rect at bounding box center [16, 67] width 6 height 6
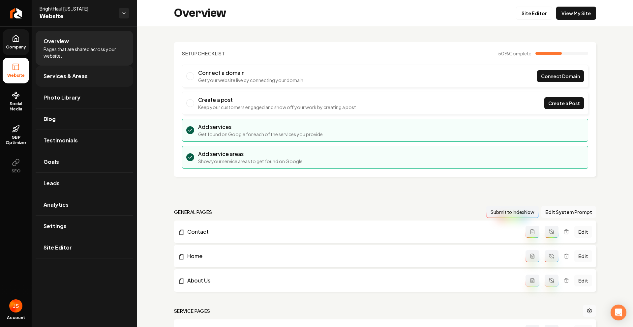
click at [68, 83] on link "Services & Areas" at bounding box center [85, 76] width 98 height 21
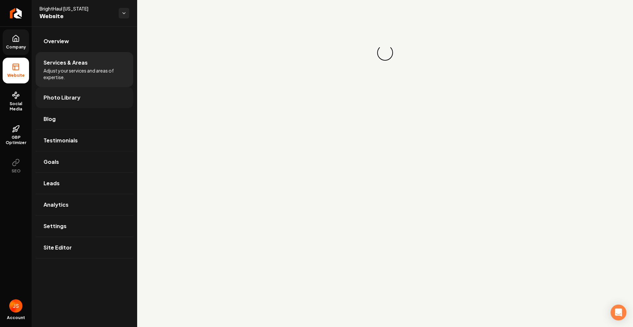
click at [66, 91] on link "Photo Library" at bounding box center [85, 97] width 98 height 21
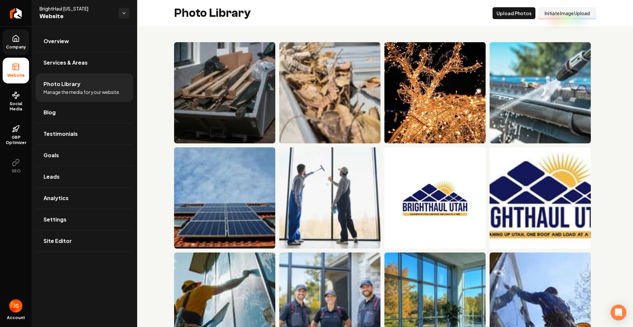
click at [542, 12] on button "Initiate Image Upload" at bounding box center [567, 13] width 58 height 12
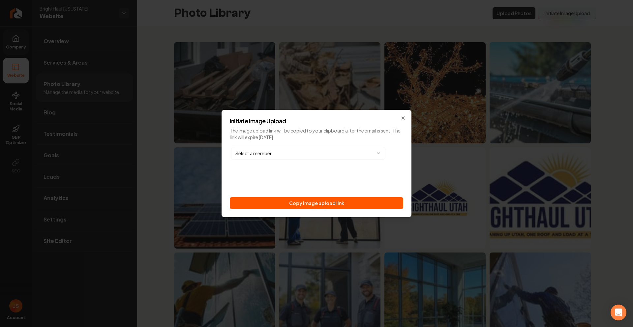
click at [360, 192] on div "Select a member Copy image upload link" at bounding box center [316, 177] width 173 height 63
click at [359, 196] on div "Select a member Copy image upload link" at bounding box center [316, 177] width 173 height 63
click at [294, 199] on button "Copy image upload link" at bounding box center [316, 203] width 173 height 12
